Goal: Information Seeking & Learning: Check status

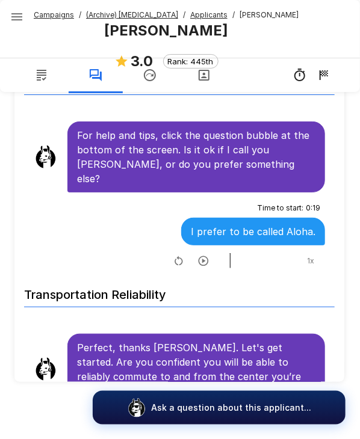
scroll to position [551, 0]
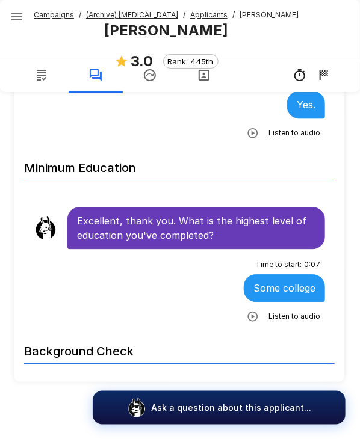
click at [194, 19] on span "Applicants" at bounding box center [208, 15] width 37 height 12
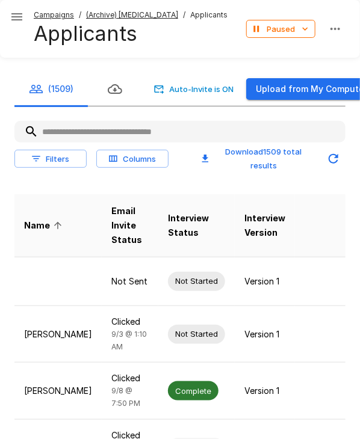
click at [118, 132] on input "text" at bounding box center [179, 132] width 331 height 22
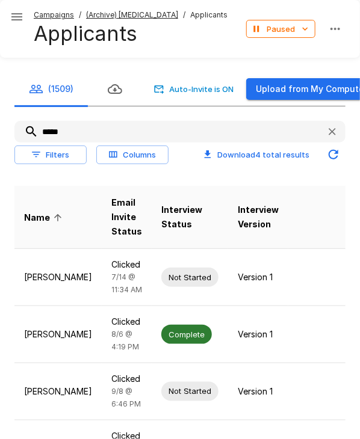
click at [54, 130] on input "*****" at bounding box center [165, 132] width 302 height 22
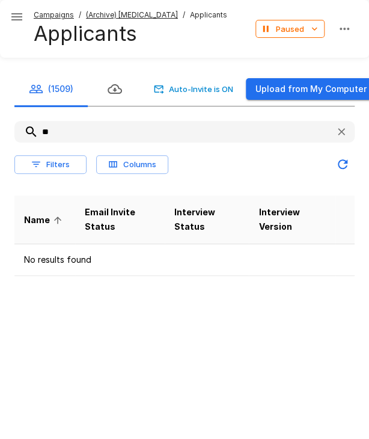
type input "*"
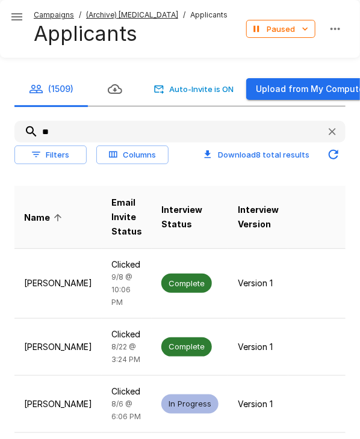
type input "*"
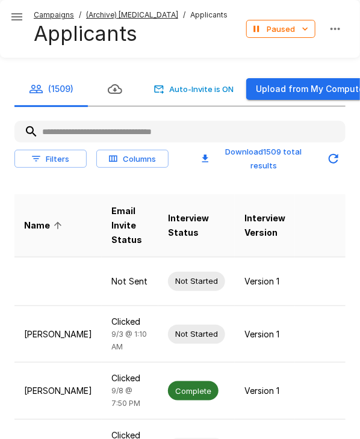
click at [136, 15] on u "(Archive) [MEDICAL_DATA]" at bounding box center [132, 14] width 92 height 9
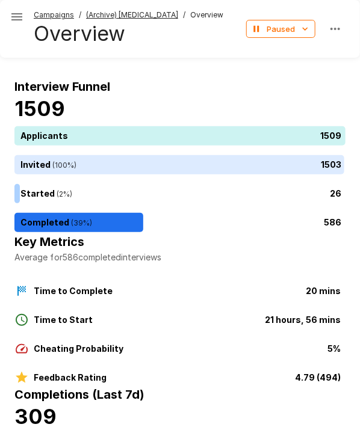
click at [136, 15] on u "(Archive) [MEDICAL_DATA]" at bounding box center [132, 14] width 92 height 9
click at [17, 22] on icon "button" at bounding box center [17, 17] width 14 height 14
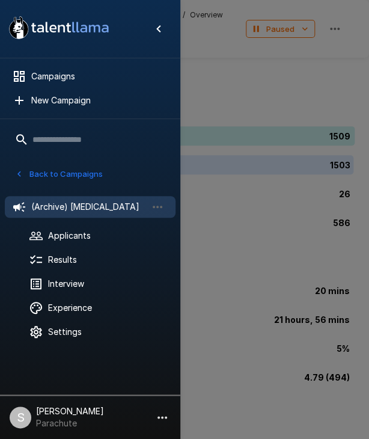
click at [66, 175] on button "Back to Campaigns" at bounding box center [59, 174] width 94 height 19
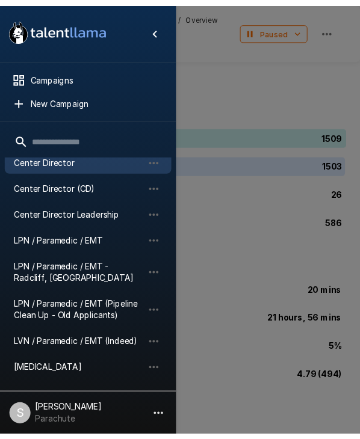
scroll to position [197, 0]
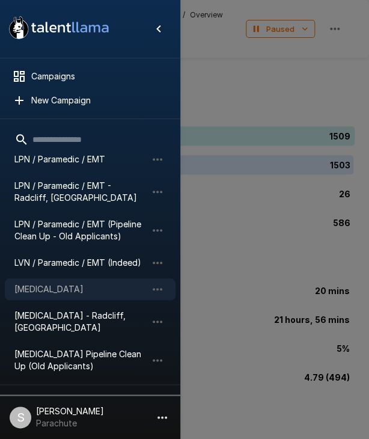
click at [55, 282] on div "[MEDICAL_DATA]" at bounding box center [90, 290] width 171 height 22
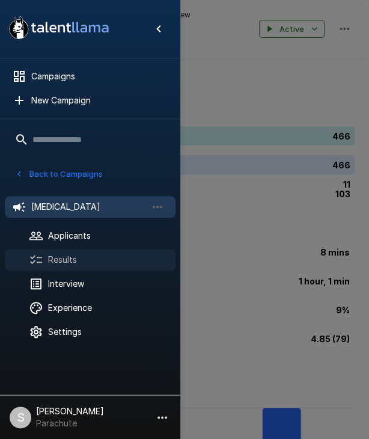
click at [55, 256] on span "Results" at bounding box center [107, 260] width 118 height 12
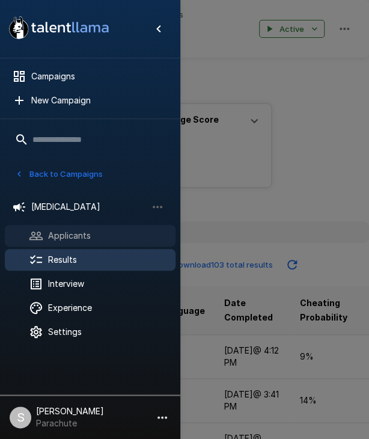
click at [57, 236] on span "Applicants" at bounding box center [107, 236] width 118 height 12
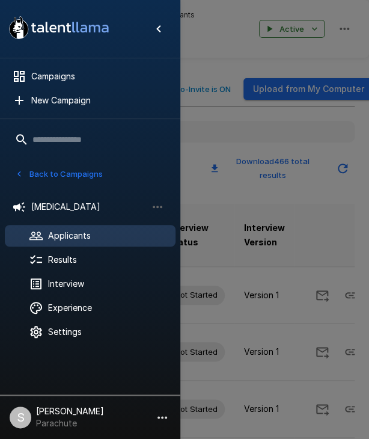
click at [292, 238] on div at bounding box center [184, 219] width 369 height 439
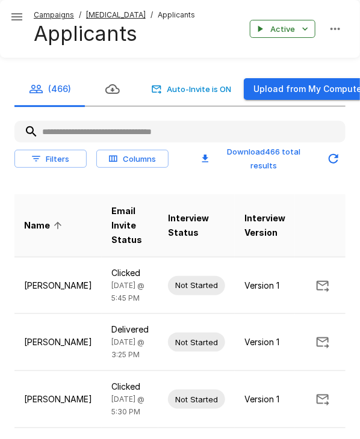
click at [97, 125] on input "text" at bounding box center [179, 132] width 331 height 22
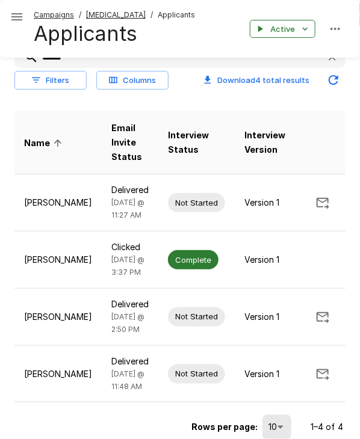
scroll to position [36, 0]
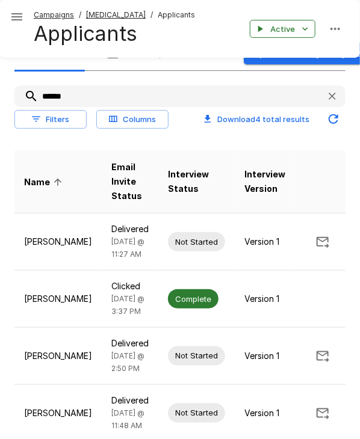
click at [51, 93] on input "******" at bounding box center [165, 96] width 302 height 22
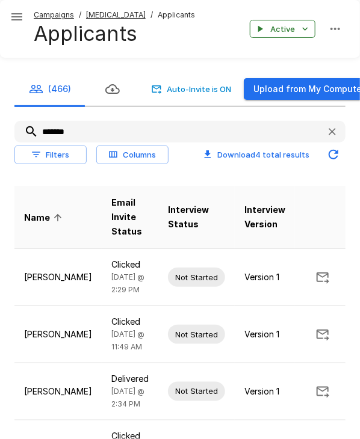
click at [60, 137] on input "*******" at bounding box center [165, 132] width 302 height 22
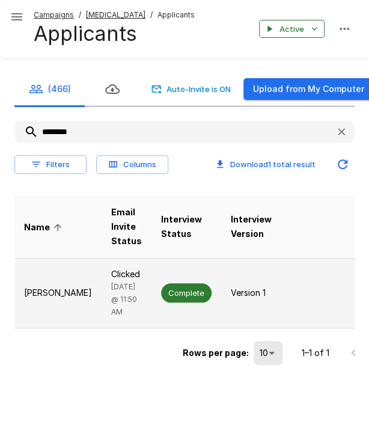
type input "********"
click at [161, 297] on span "Complete" at bounding box center [186, 293] width 51 height 11
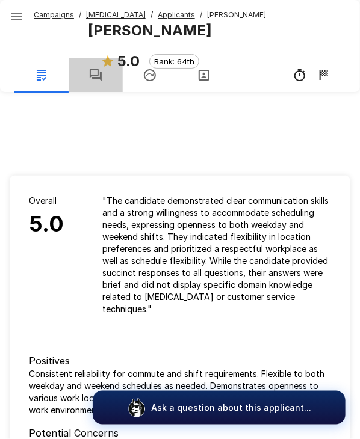
click at [94, 81] on icon "button" at bounding box center [95, 75] width 14 height 14
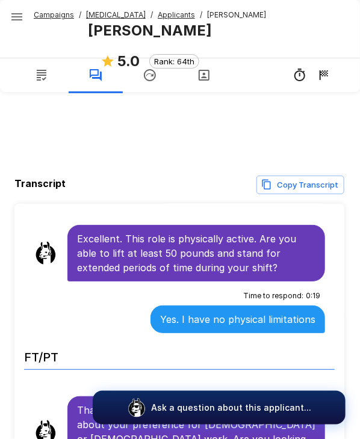
scroll to position [938, 0]
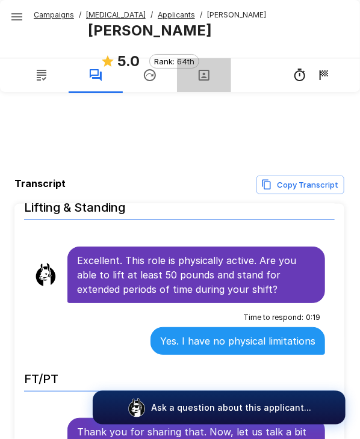
click at [192, 69] on button "button" at bounding box center [204, 75] width 54 height 34
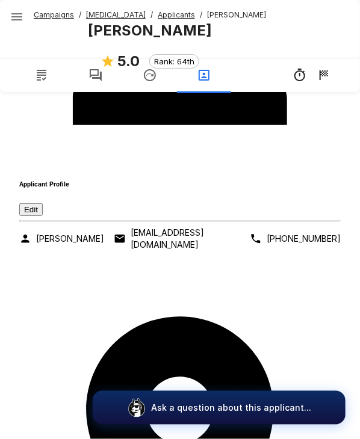
scroll to position [333, 0]
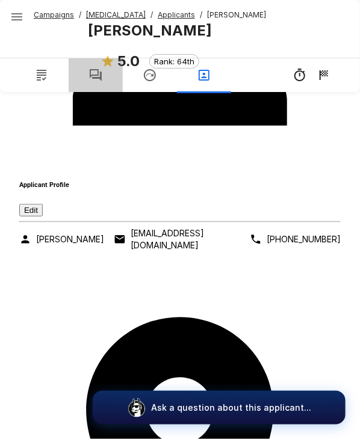
click at [96, 69] on icon "button" at bounding box center [96, 75] width 12 height 12
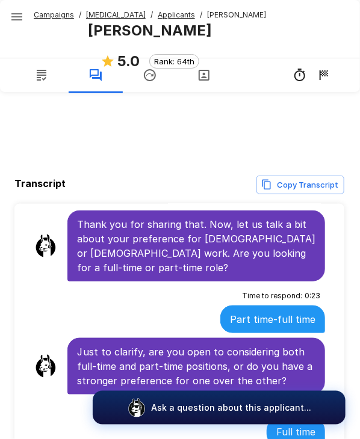
scroll to position [1262, 0]
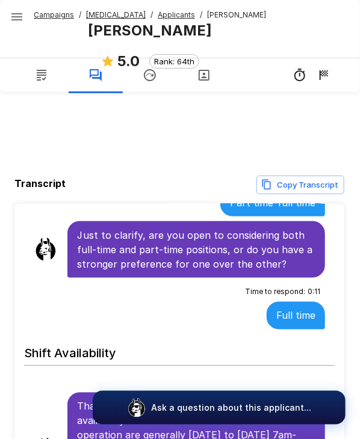
click at [276, 318] on p "Full time" at bounding box center [295, 316] width 39 height 14
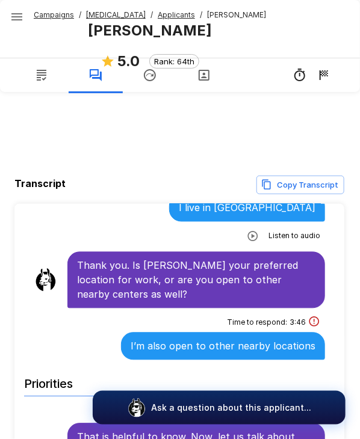
scroll to position [2315, 0]
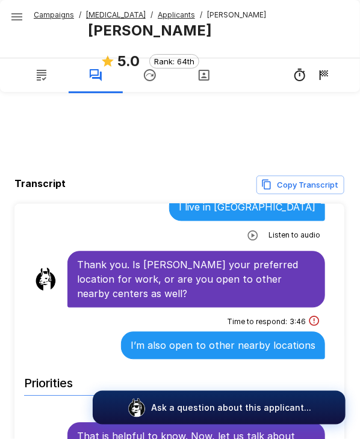
click at [159, 13] on u "Applicants" at bounding box center [176, 14] width 37 height 9
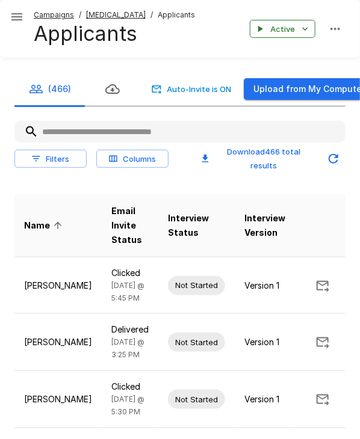
click at [88, 128] on input "text" at bounding box center [179, 132] width 331 height 22
click at [144, 135] on input "text" at bounding box center [179, 132] width 331 height 22
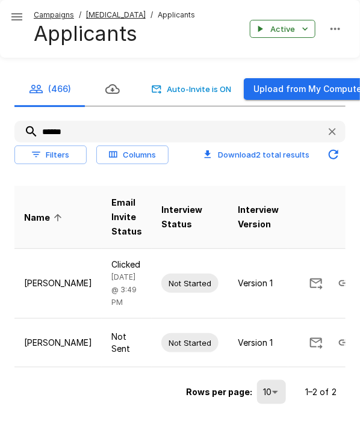
click at [144, 135] on input "******" at bounding box center [165, 132] width 302 height 22
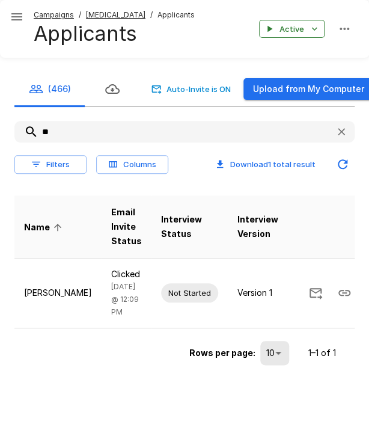
type input "*"
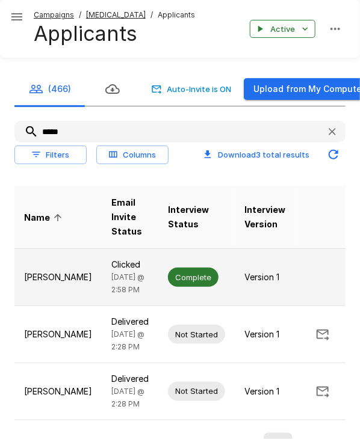
type input "*****"
click at [168, 283] on span "Complete" at bounding box center [193, 277] width 51 height 11
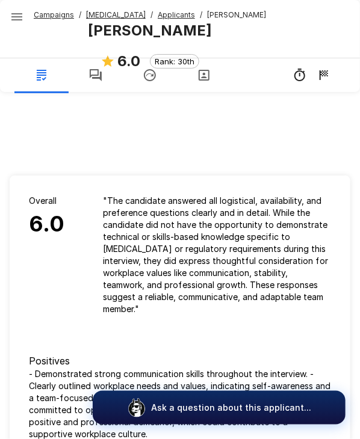
click at [103, 82] on button "button" at bounding box center [96, 75] width 54 height 34
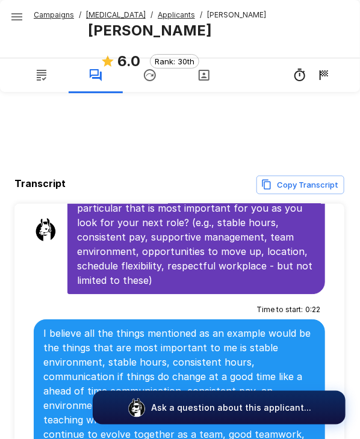
scroll to position [2616, 0]
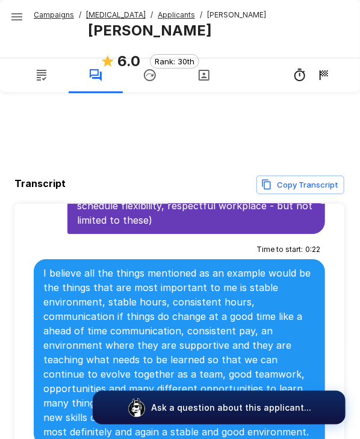
click at [158, 15] on u "Applicants" at bounding box center [176, 14] width 37 height 9
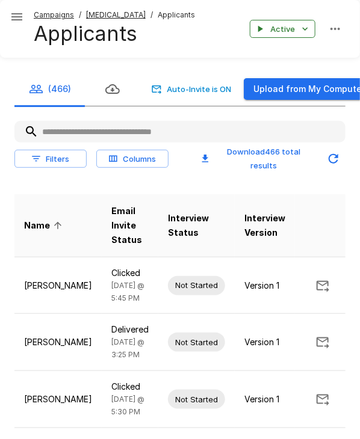
click at [118, 142] on input "text" at bounding box center [179, 132] width 331 height 22
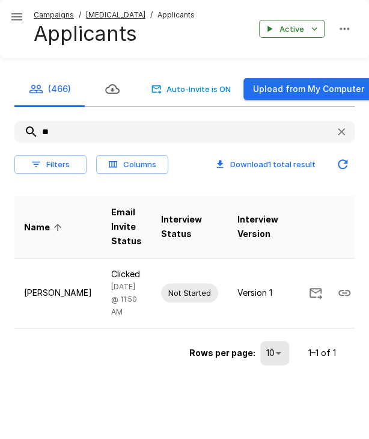
type input "*"
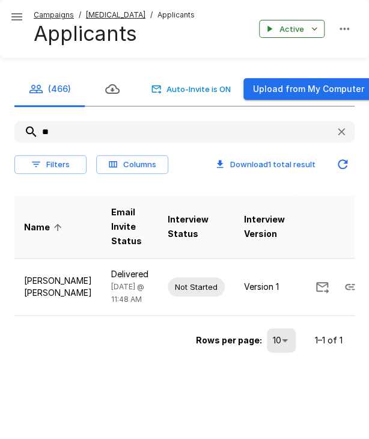
type input "*"
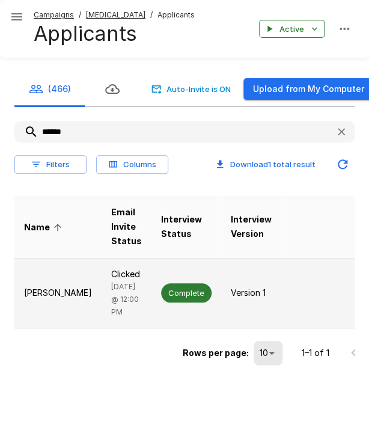
type input "******"
click at [161, 294] on span "Complete" at bounding box center [186, 293] width 51 height 11
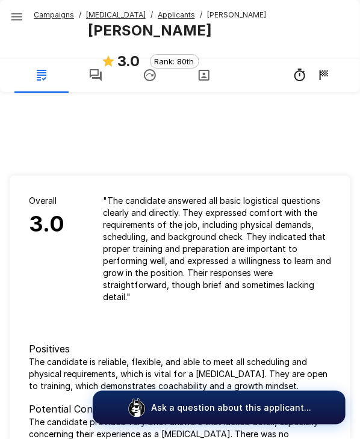
click at [91, 78] on icon "button" at bounding box center [95, 75] width 14 height 14
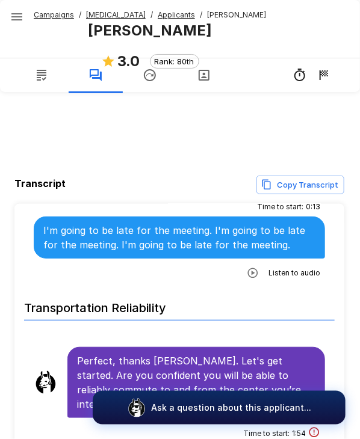
scroll to position [130, 0]
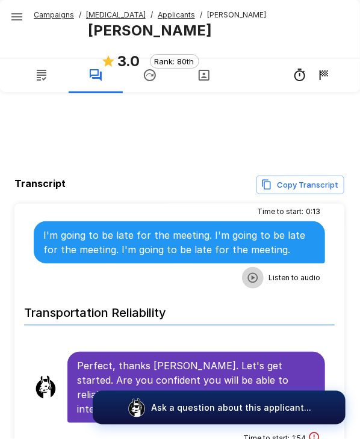
click at [247, 281] on icon "button" at bounding box center [253, 278] width 12 height 12
click at [199, 274] on icon "button" at bounding box center [204, 279] width 10 height 10
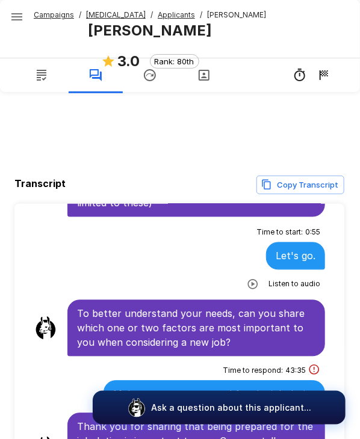
scroll to position [2303, 0]
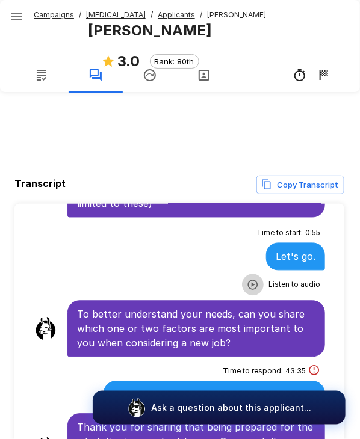
click at [248, 290] on icon "button" at bounding box center [253, 285] width 10 height 10
click at [197, 292] on icon "button" at bounding box center [203, 286] width 12 height 12
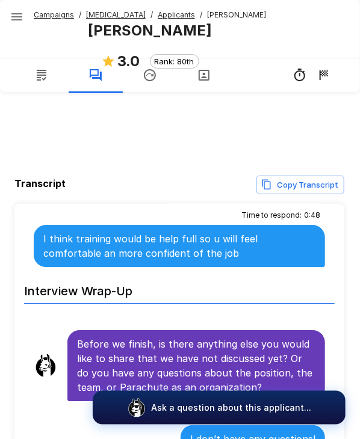
scroll to position [2587, 0]
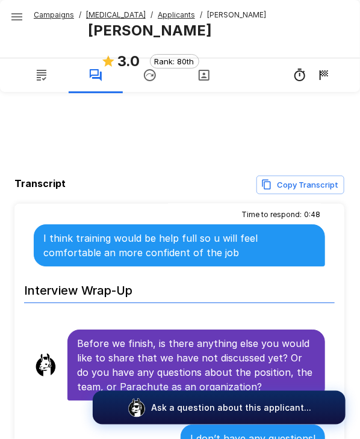
click at [200, 249] on div "Time to respond : 0 : 48 I think training would be help full so u will feel com…" at bounding box center [179, 235] width 291 height 61
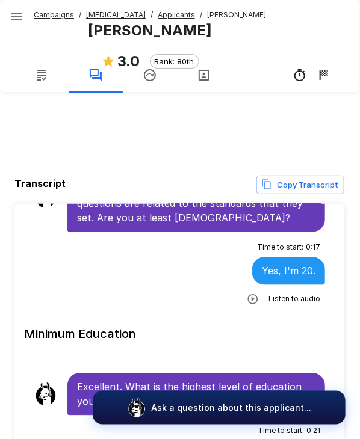
scroll to position [534, 0]
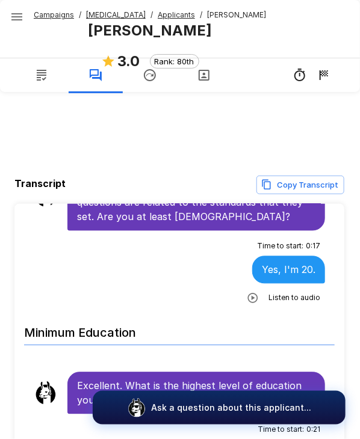
click at [247, 294] on icon "button" at bounding box center [253, 298] width 12 height 12
click at [199, 297] on icon "button" at bounding box center [204, 299] width 10 height 10
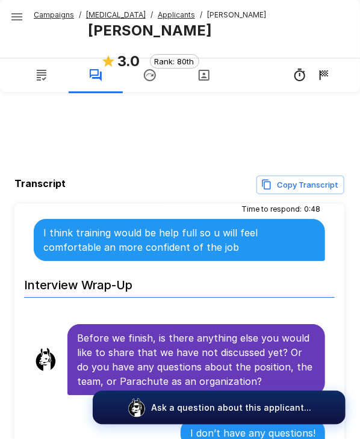
scroll to position [148, 0]
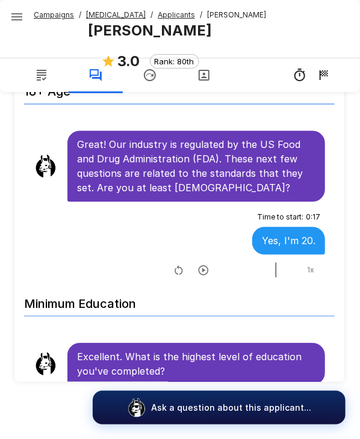
scroll to position [637, 0]
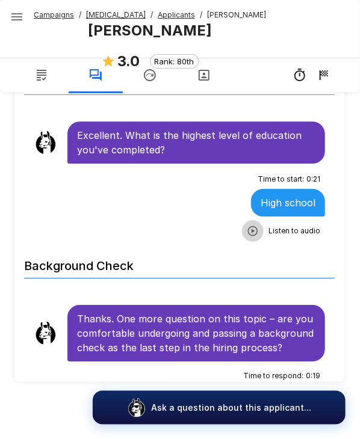
click at [247, 230] on icon "button" at bounding box center [253, 232] width 12 height 12
click at [199, 227] on icon "button" at bounding box center [204, 232] width 10 height 10
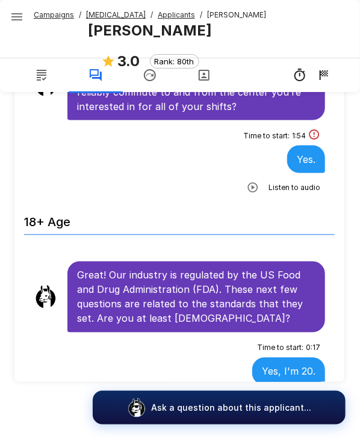
scroll to position [283, 0]
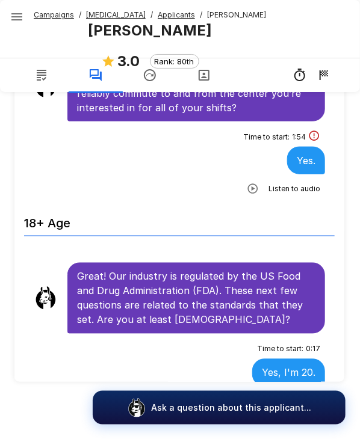
click at [158, 12] on u "Applicants" at bounding box center [176, 14] width 37 height 9
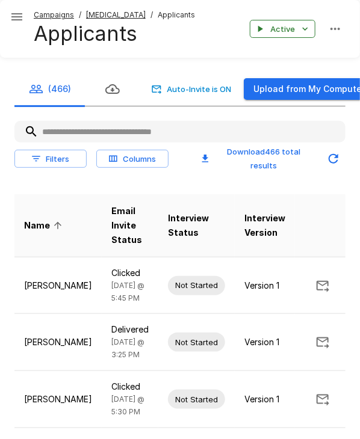
click at [123, 135] on input "text" at bounding box center [179, 132] width 331 height 22
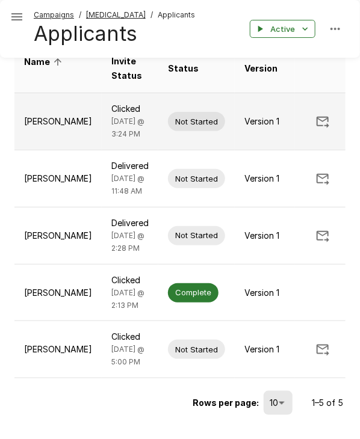
scroll to position [156, 0]
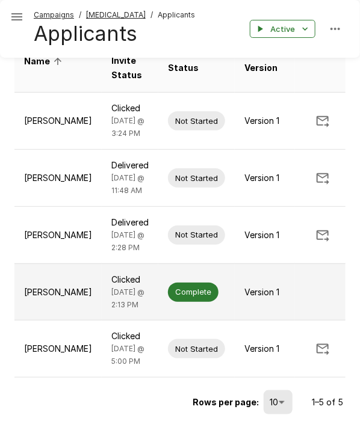
type input "********"
click at [168, 298] on span "Complete" at bounding box center [193, 291] width 51 height 11
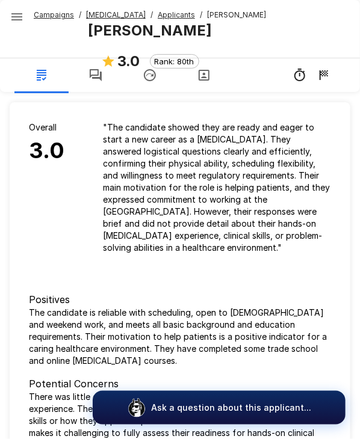
scroll to position [74, 0]
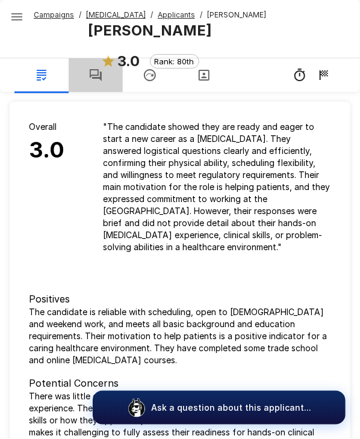
click at [89, 80] on icon "button" at bounding box center [95, 75] width 14 height 14
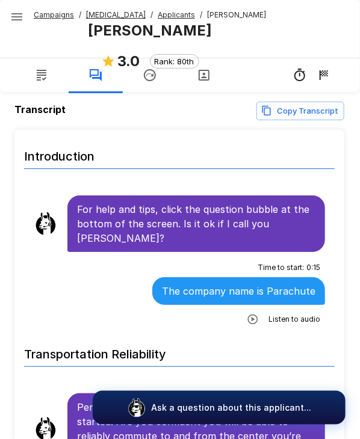
click at [247, 320] on icon "button" at bounding box center [253, 319] width 12 height 12
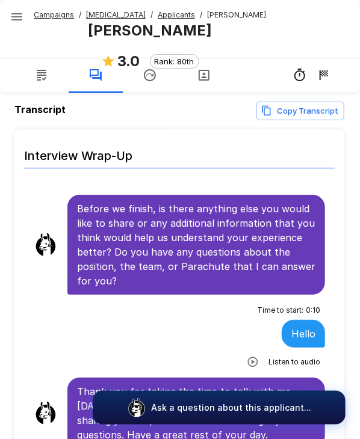
scroll to position [2753, 0]
click at [248, 357] on icon "button" at bounding box center [253, 362] width 10 height 10
click at [199, 361] on icon "button" at bounding box center [204, 363] width 10 height 10
click at [158, 16] on u "Applicants" at bounding box center [176, 14] width 37 height 9
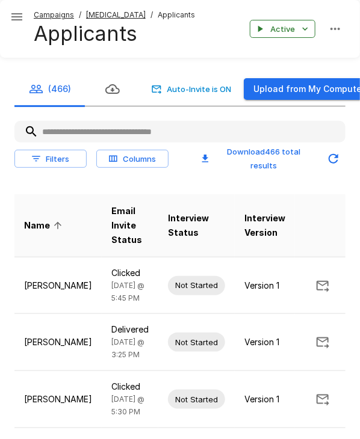
click at [111, 140] on input "text" at bounding box center [179, 132] width 331 height 22
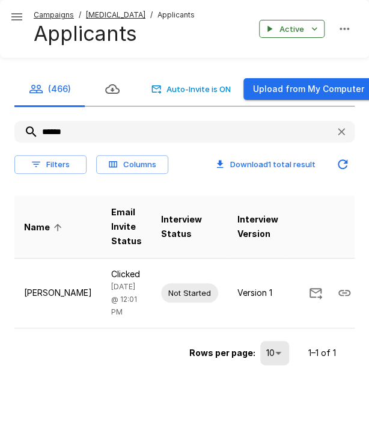
drag, startPoint x: 111, startPoint y: 140, endPoint x: 61, endPoint y: 130, distance: 51.6
click at [61, 130] on input "******" at bounding box center [170, 132] width 312 height 22
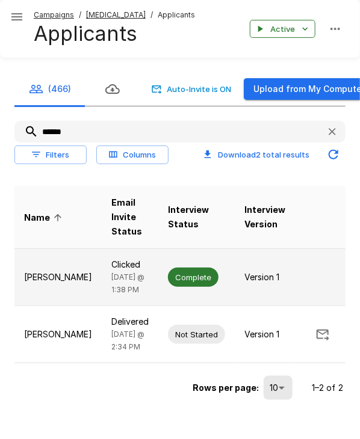
type input "******"
click at [168, 287] on div "Complete" at bounding box center [193, 277] width 51 height 19
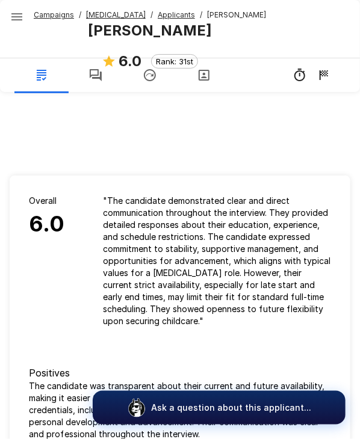
click at [94, 82] on button "button" at bounding box center [96, 75] width 54 height 34
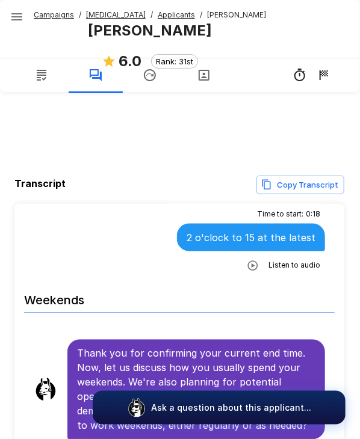
scroll to position [2217, 0]
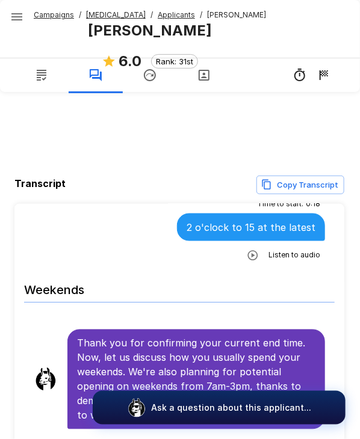
click at [247, 262] on icon "button" at bounding box center [253, 256] width 12 height 12
click at [197, 263] on icon "button" at bounding box center [203, 257] width 12 height 12
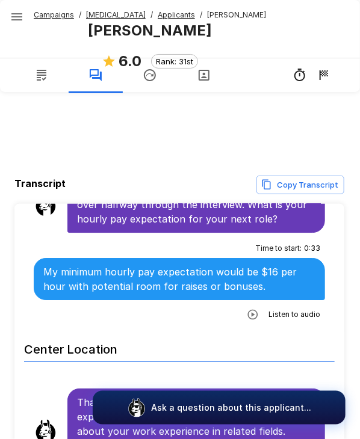
scroll to position [2626, 0]
click at [161, 11] on u "Applicants" at bounding box center [176, 14] width 37 height 9
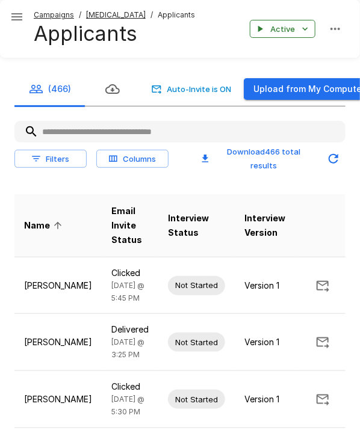
click at [111, 121] on input "text" at bounding box center [179, 132] width 331 height 22
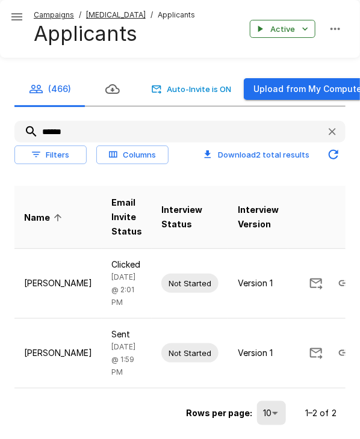
click at [112, 121] on input "******" at bounding box center [165, 132] width 302 height 22
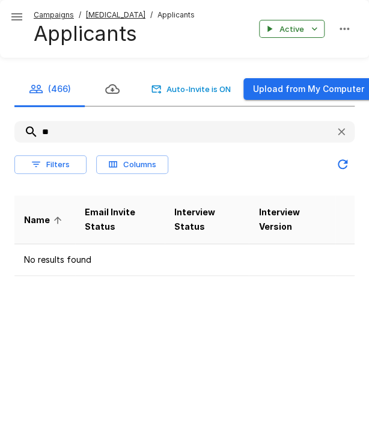
type input "*"
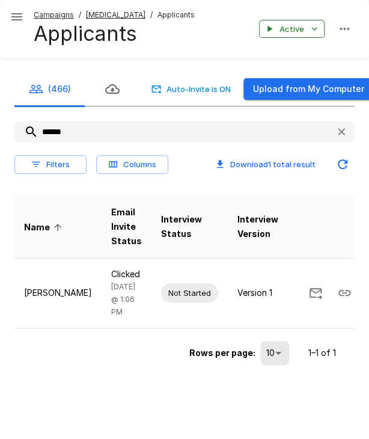
click at [52, 132] on input "******" at bounding box center [170, 132] width 312 height 22
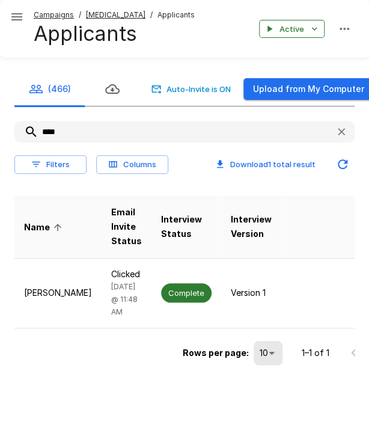
type input "****"
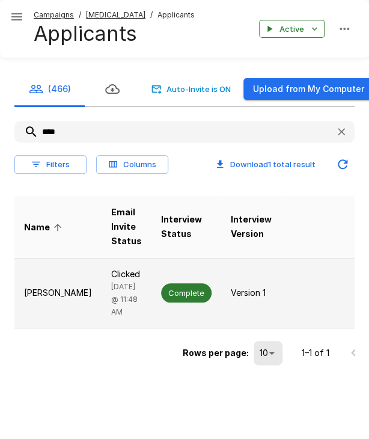
drag, startPoint x: 52, startPoint y: 132, endPoint x: 28, endPoint y: 286, distance: 155.9
click at [28, 287] on p "[PERSON_NAME]" at bounding box center [58, 293] width 68 height 12
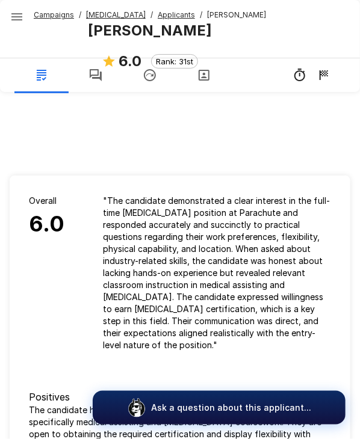
click at [93, 81] on icon "button" at bounding box center [95, 75] width 14 height 14
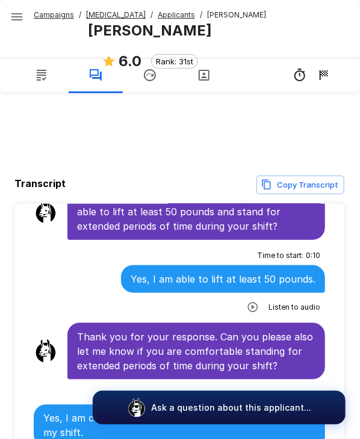
scroll to position [1306, 0]
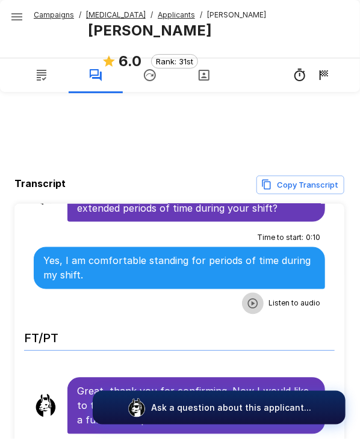
click at [247, 293] on button "button" at bounding box center [253, 304] width 22 height 22
click at [199, 300] on icon "button" at bounding box center [204, 305] width 10 height 10
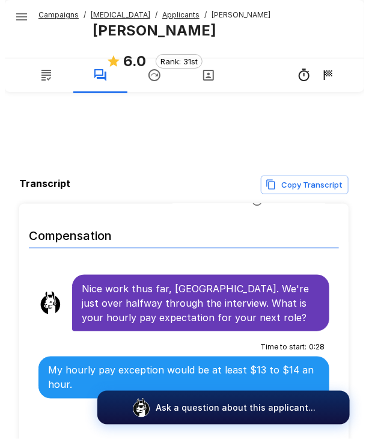
scroll to position [2122, 0]
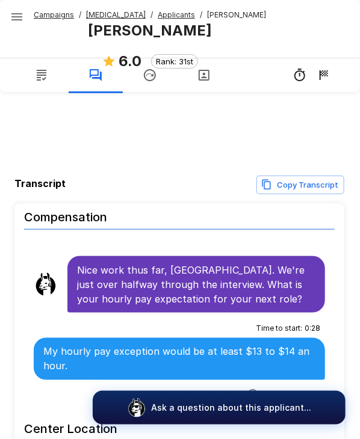
click at [162, 15] on u "Applicants" at bounding box center [176, 14] width 37 height 9
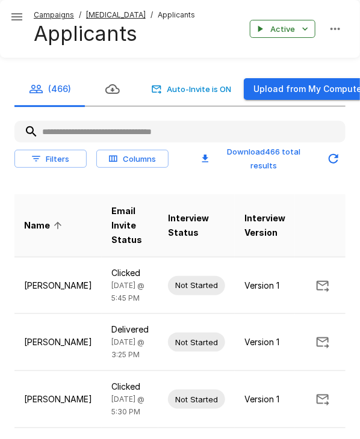
click at [83, 133] on input "text" at bounding box center [179, 132] width 331 height 22
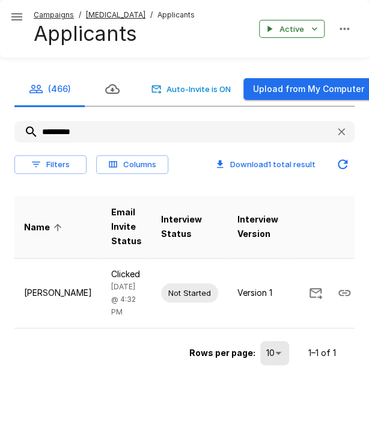
type input "*********"
